Goal: Find specific page/section: Find specific page/section

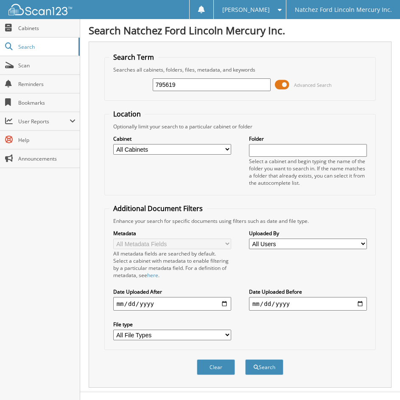
type input "795619"
click at [245, 359] on button "Search" at bounding box center [264, 367] width 38 height 16
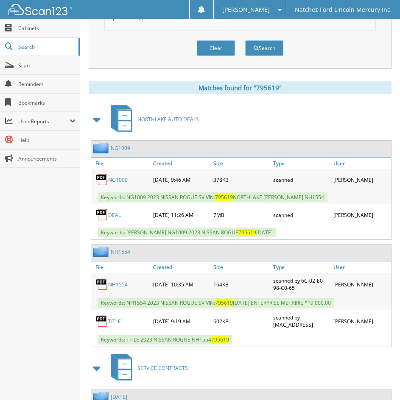
scroll to position [339, 0]
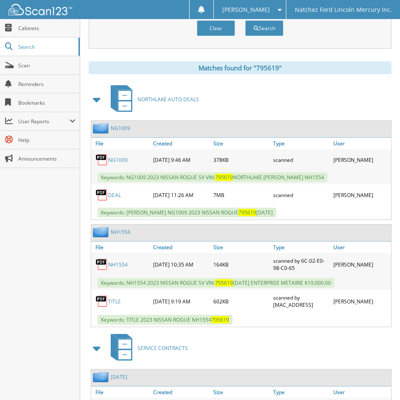
click at [122, 128] on link "NG1009" at bounding box center [120, 128] width 19 height 7
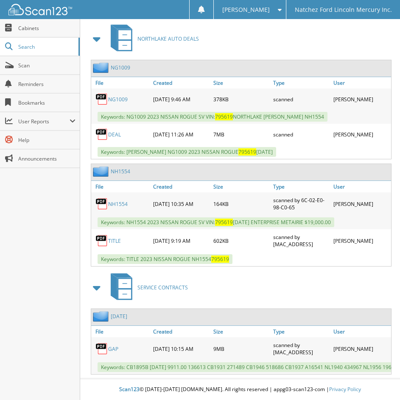
scroll to position [406, 0]
click at [119, 64] on link "NG1009" at bounding box center [120, 67] width 19 height 7
